Goal: Navigation & Orientation: Go to known website

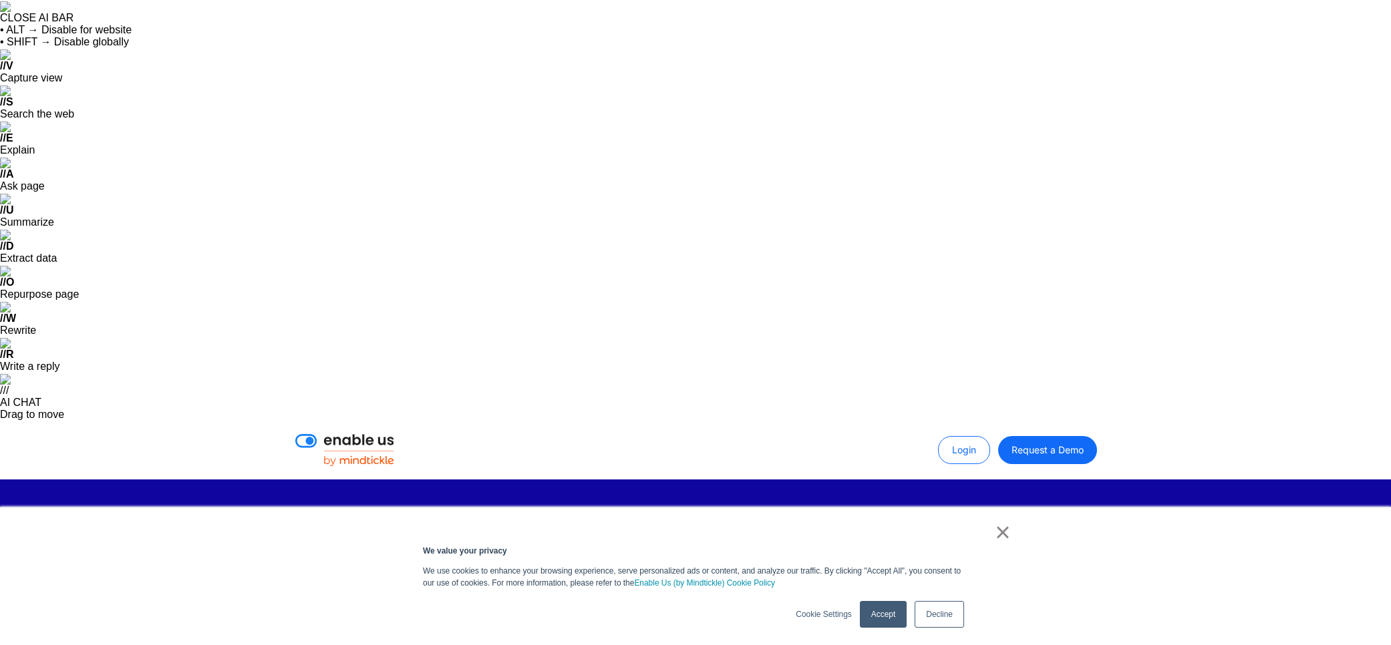
drag, startPoint x: 374, startPoint y: 255, endPoint x: 385, endPoint y: 255, distance: 10.7
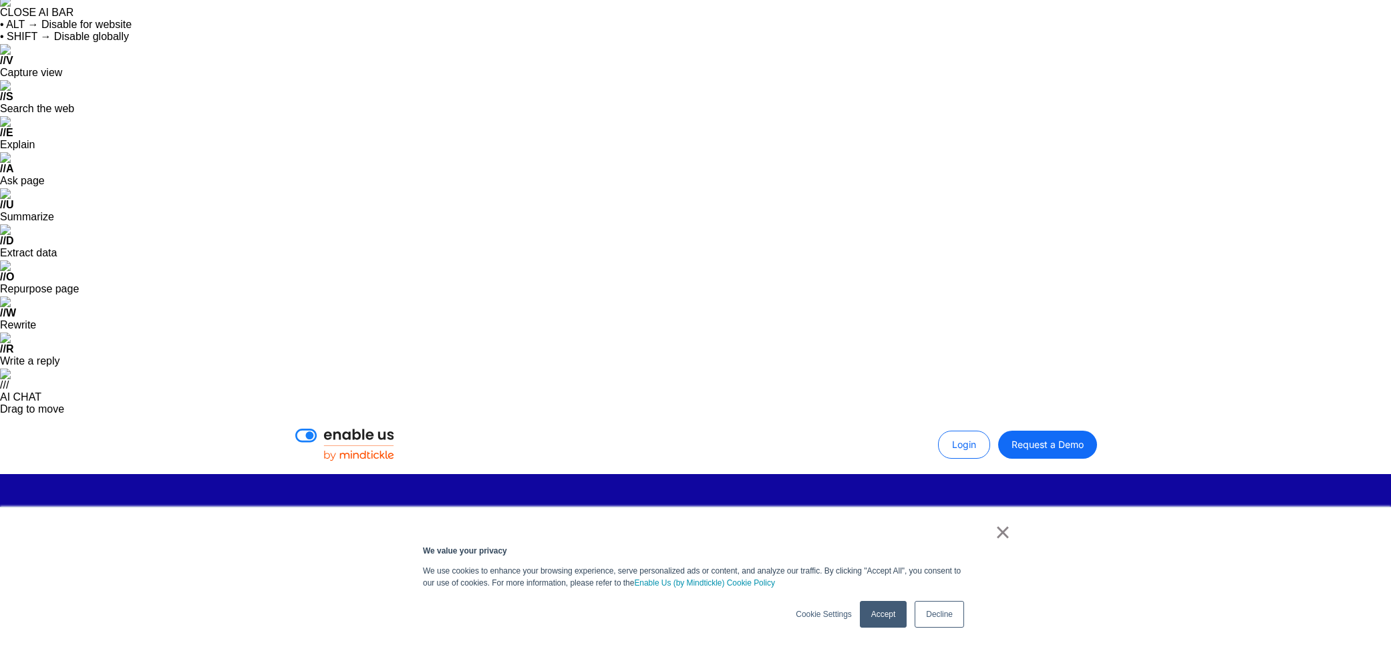
scroll to position [10, 0]
